Goal: Use online tool/utility: Utilize a website feature to perform a specific function

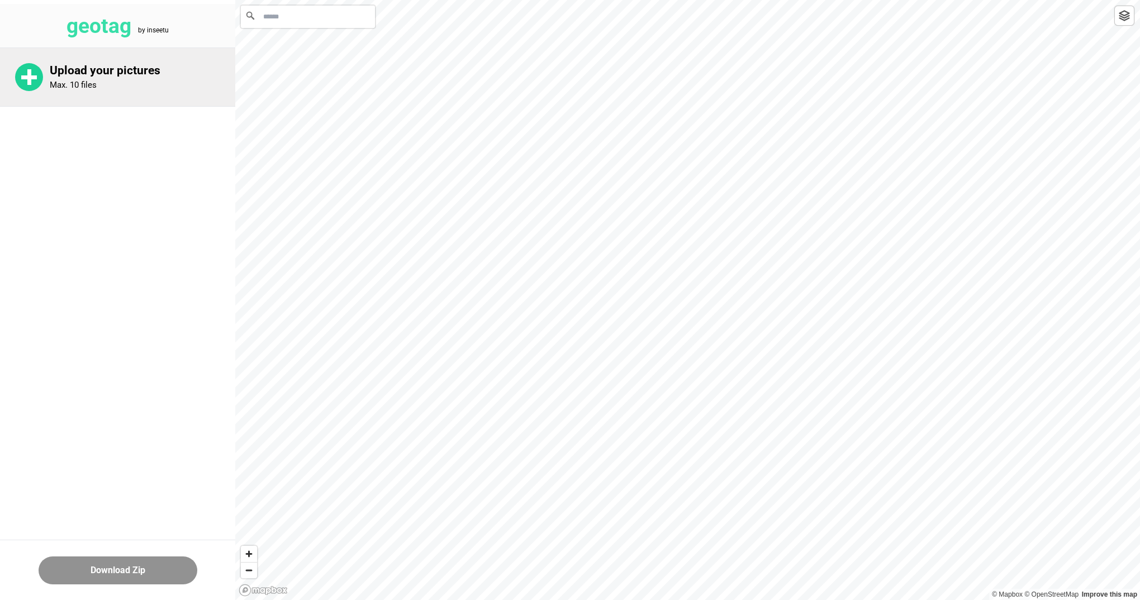
click at [31, 80] on rect at bounding box center [29, 77] width 4 height 16
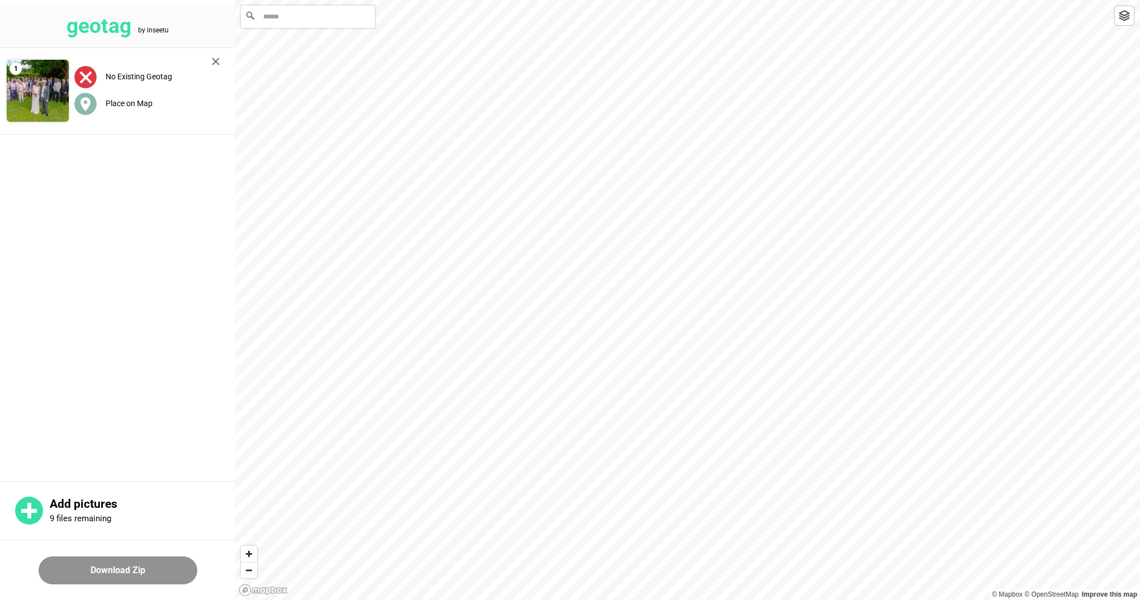
click at [119, 102] on label "Place on Map" at bounding box center [129, 103] width 47 height 9
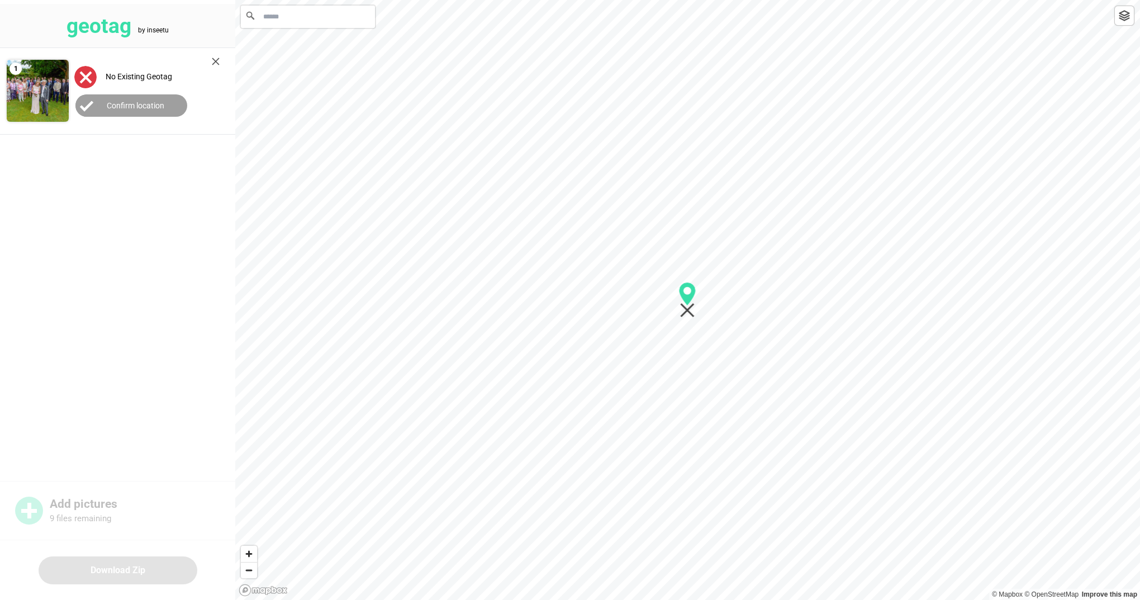
click at [217, 59] on img at bounding box center [216, 62] width 8 height 8
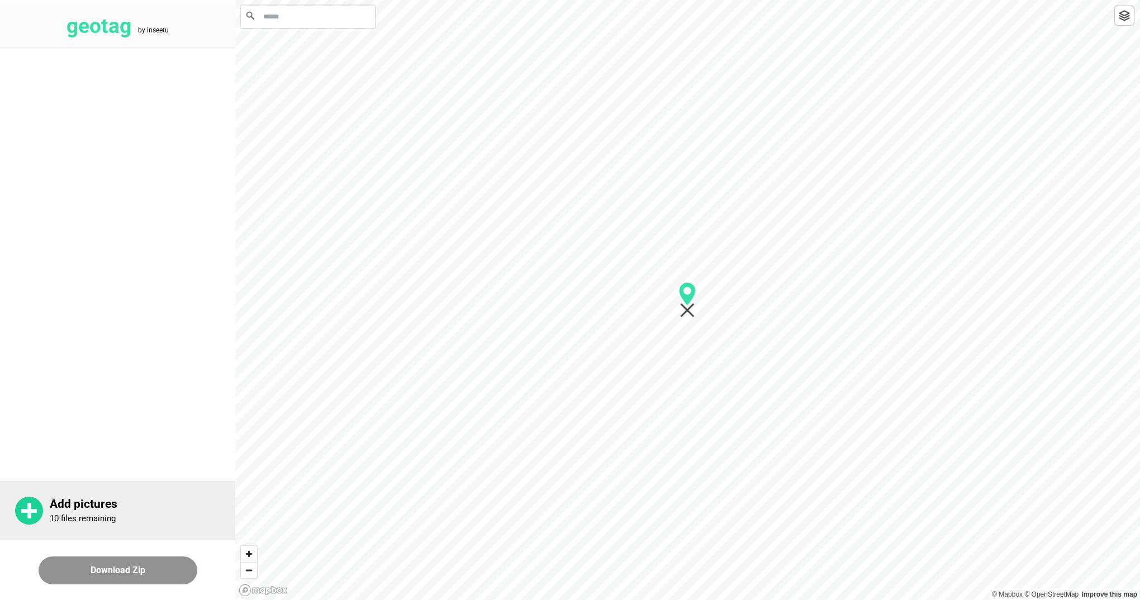
click at [29, 511] on rect at bounding box center [29, 511] width 16 height 4
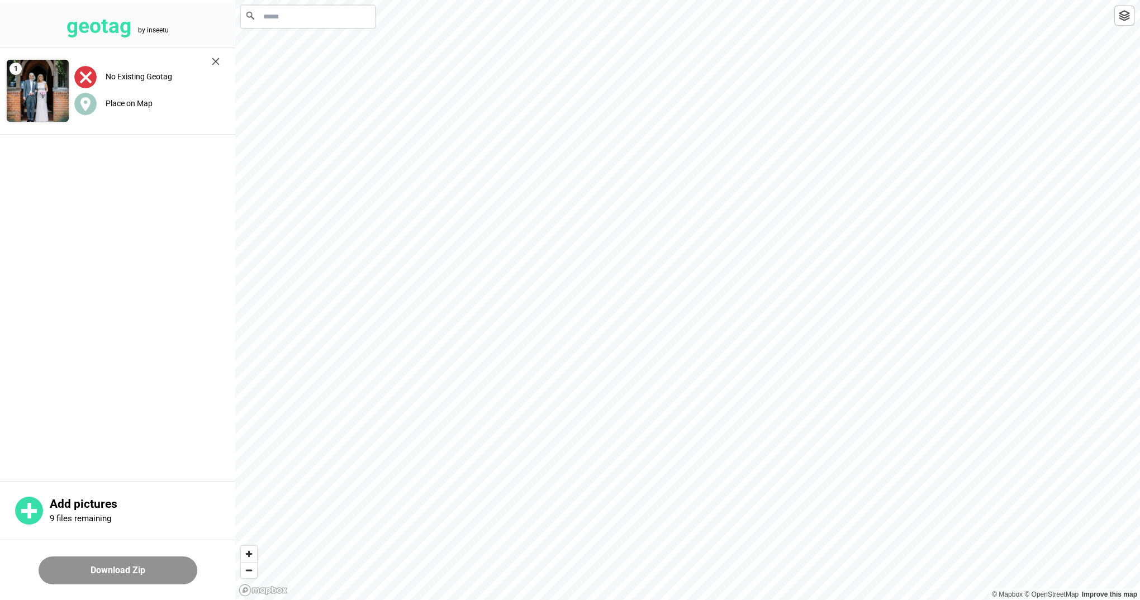
click at [281, 19] on input "Search" at bounding box center [308, 17] width 134 height 22
type input "**********"
drag, startPoint x: 723, startPoint y: 399, endPoint x: 772, endPoint y: 542, distance: 151.1
click at [771, 542] on icon "Map marker" at bounding box center [769, 525] width 17 height 36
click at [171, 31] on header "geotag by inseetu" at bounding box center [117, 26] width 235 height 44
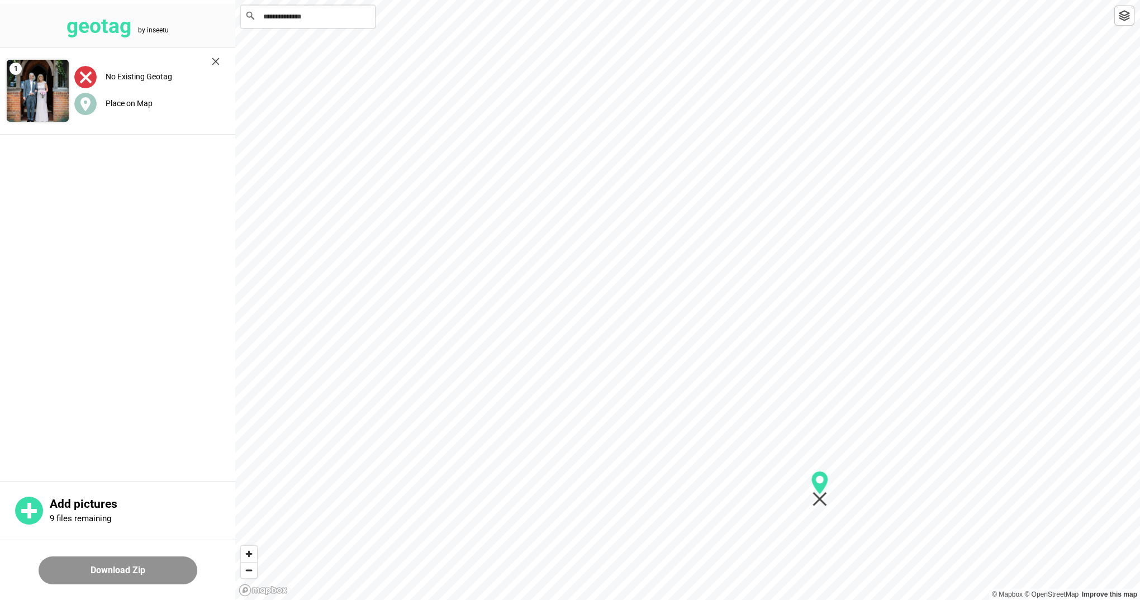
click at [282, 17] on input "**********" at bounding box center [308, 17] width 134 height 22
click at [124, 103] on label "Place on Map" at bounding box center [129, 103] width 47 height 9
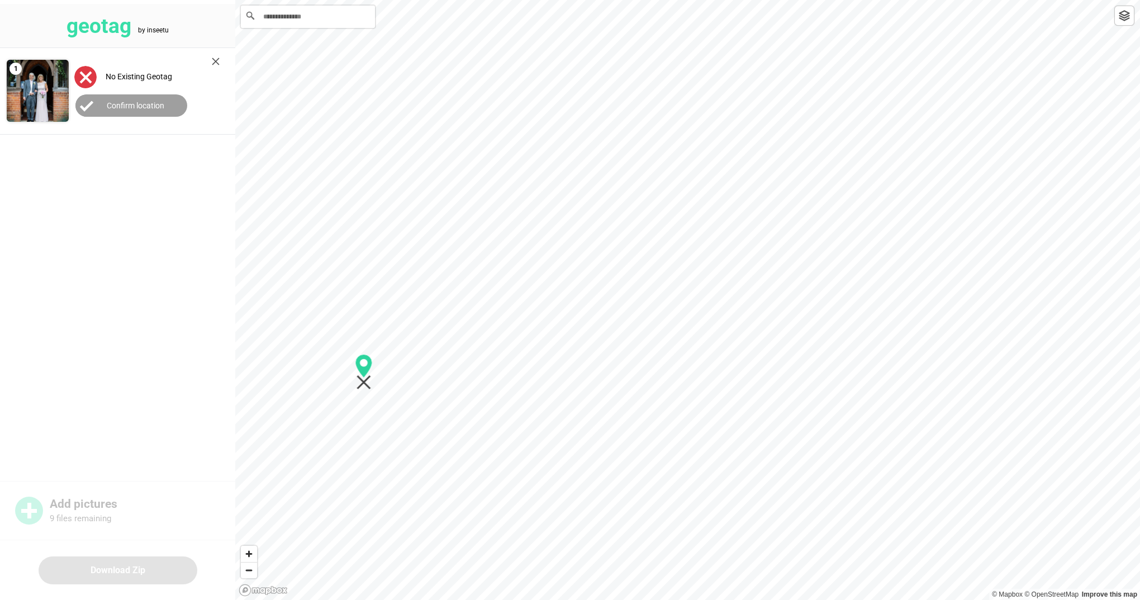
drag, startPoint x: 690, startPoint y: 316, endPoint x: 368, endPoint y: 386, distance: 329.9
click at [366, 389] on icon "Map marker" at bounding box center [364, 372] width 17 height 36
click at [126, 103] on label "Confirm location" at bounding box center [136, 105] width 58 height 9
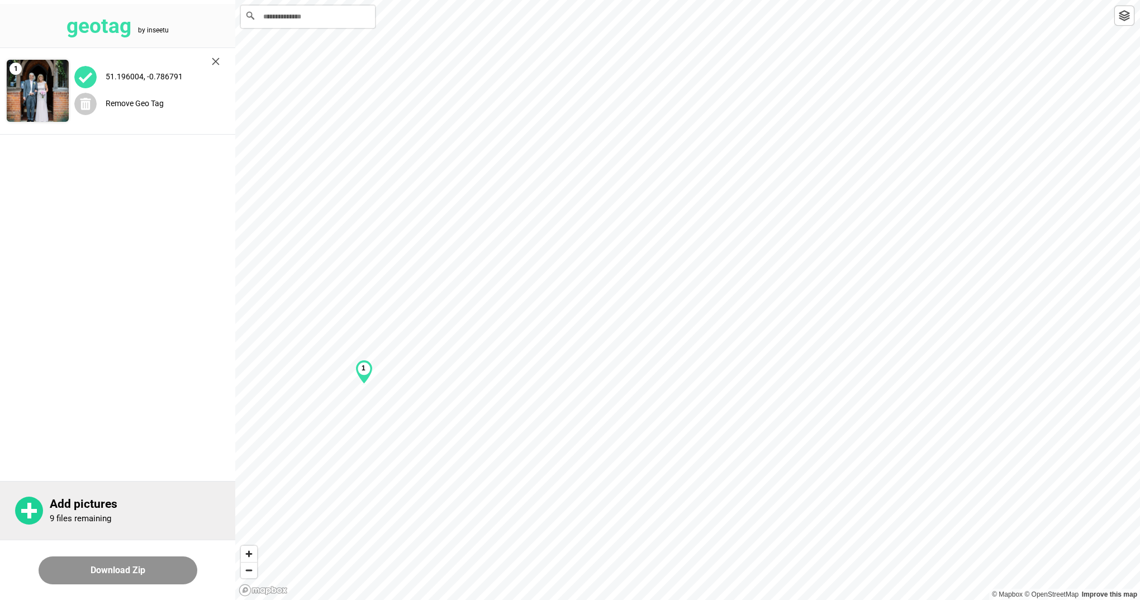
click at [26, 509] on circle at bounding box center [29, 511] width 28 height 28
